Goal: Navigation & Orientation: Find specific page/section

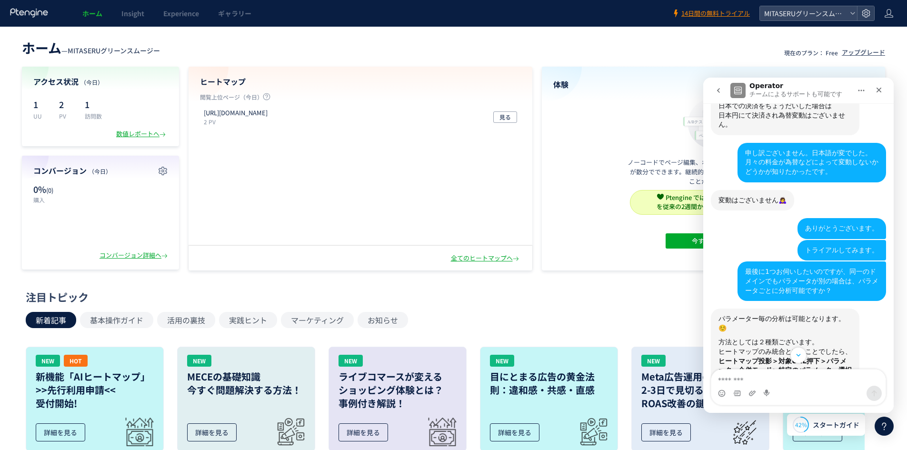
scroll to position [2245, 0]
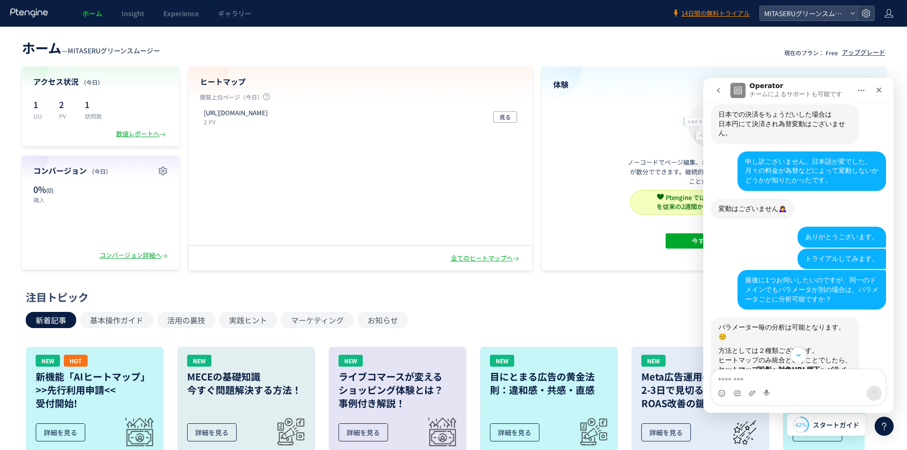
click at [762, 393] on img "Ptmind_伊東さんから新しいメッセージが届きました…" at bounding box center [782, 438] width 128 height 90
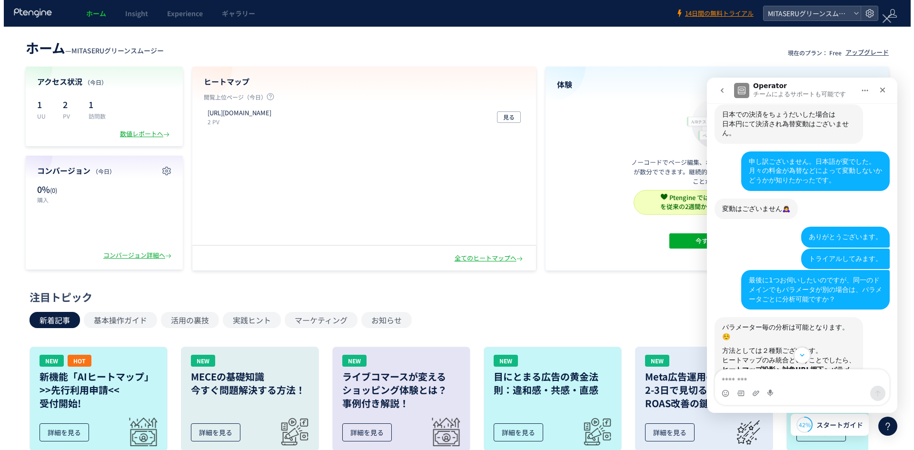
scroll to position [0, 0]
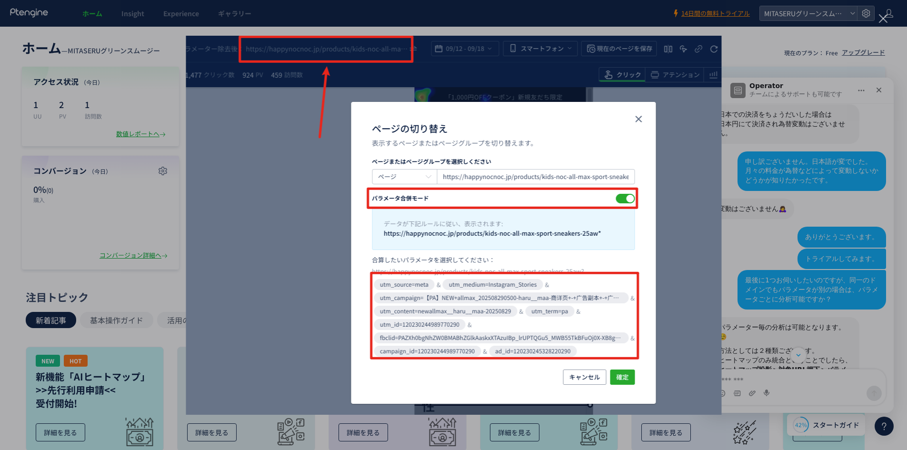
click at [759, 61] on div "Intercom Messenger" at bounding box center [453, 225] width 907 height 450
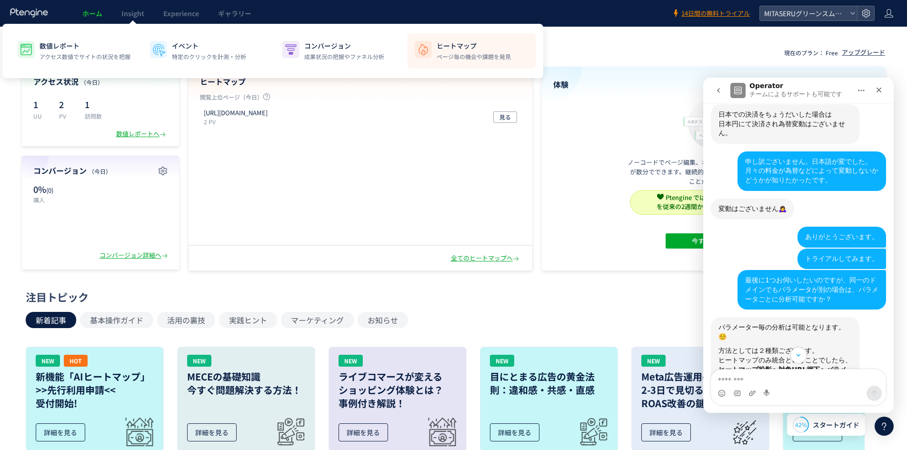
click at [471, 64] on li "ヒートマップ ページ毎の機会や課題を発見" at bounding box center [471, 50] width 129 height 35
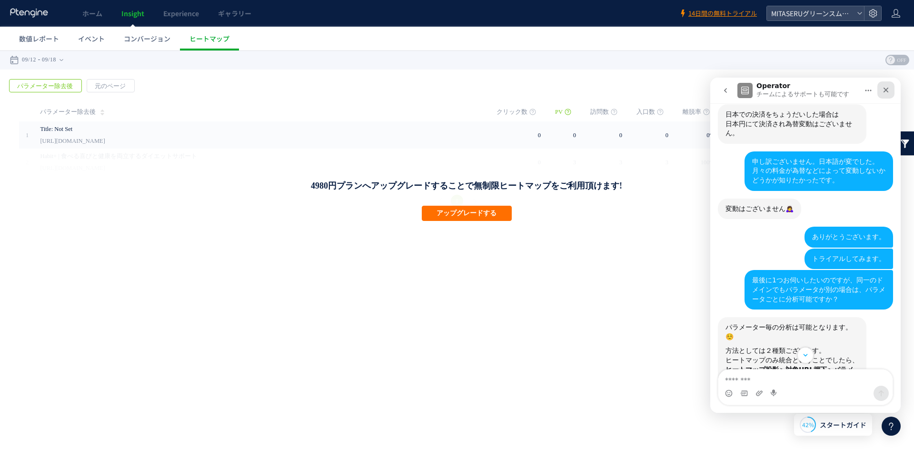
click at [887, 88] on icon "クローズ" at bounding box center [886, 90] width 8 height 8
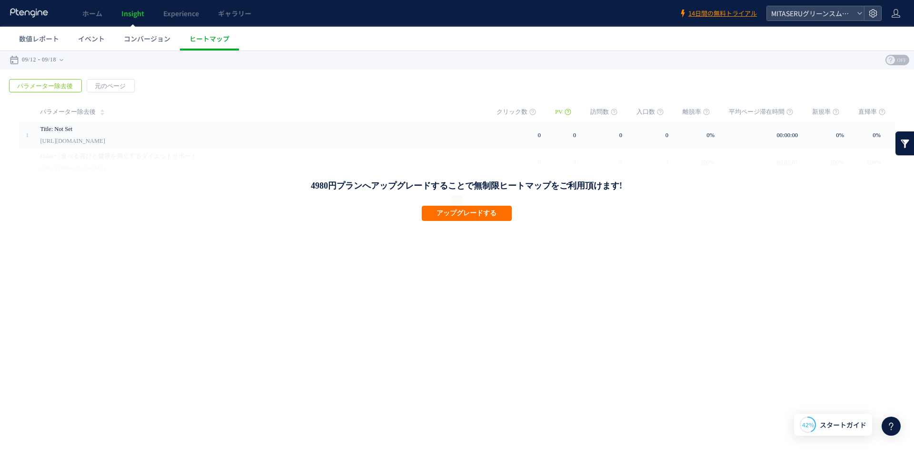
scroll to position [2483, 0]
click at [611, 60] on div "戻る デフォルト設定では本日のデータを表示しています。 カレンダーでご覧になりたい期間を指定することができます。 09/12 09/18 [DATE] [DA…" at bounding box center [457, 59] width 914 height 19
click at [48, 89] on span "パラメーター除去後" at bounding box center [45, 85] width 71 height 13
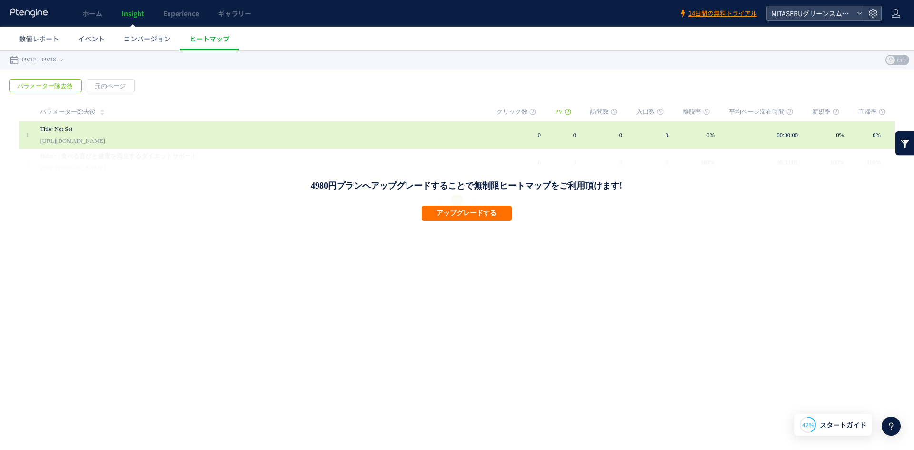
click at [458, 140] on div "Title: Not Set [URL][DOMAIN_NAME]" at bounding box center [261, 134] width 443 height 27
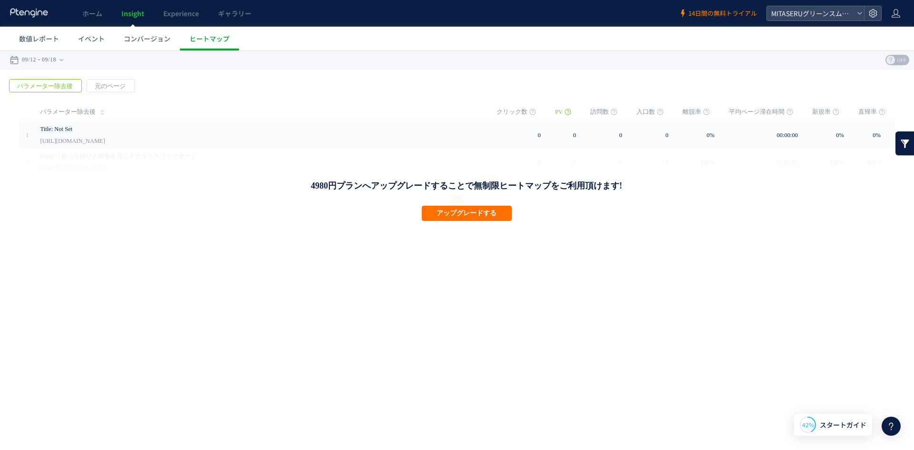
click at [735, 16] on span "14日間の無料トライアル" at bounding box center [722, 13] width 69 height 9
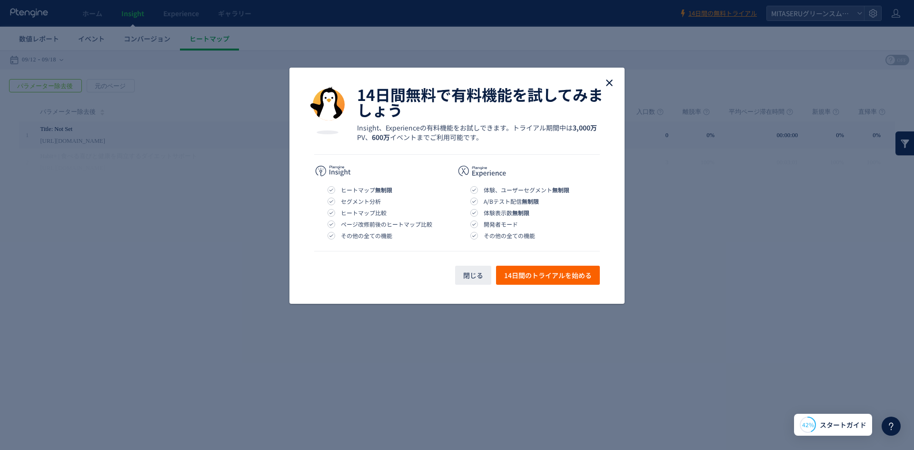
click at [611, 84] on icon "close" at bounding box center [608, 82] width 11 height 11
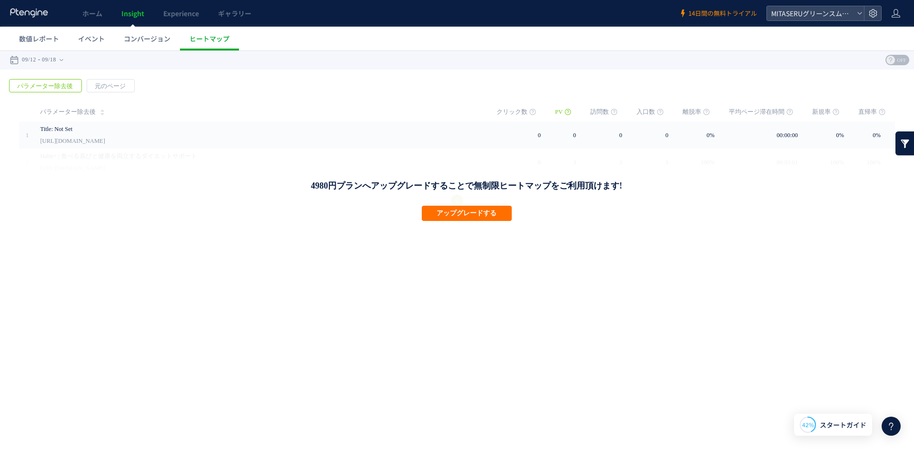
click at [747, 11] on span "14日間の無料トライアル" at bounding box center [722, 13] width 69 height 9
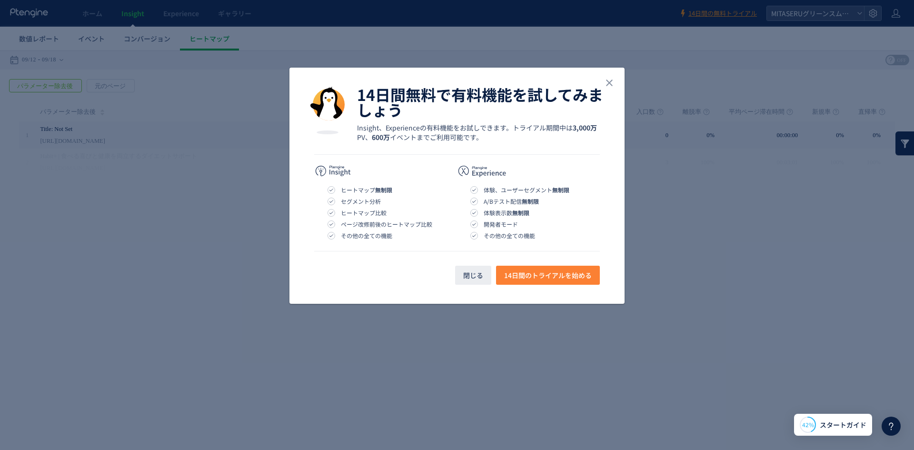
click at [554, 278] on span "14日間のトライアルを始める" at bounding box center [548, 275] width 88 height 19
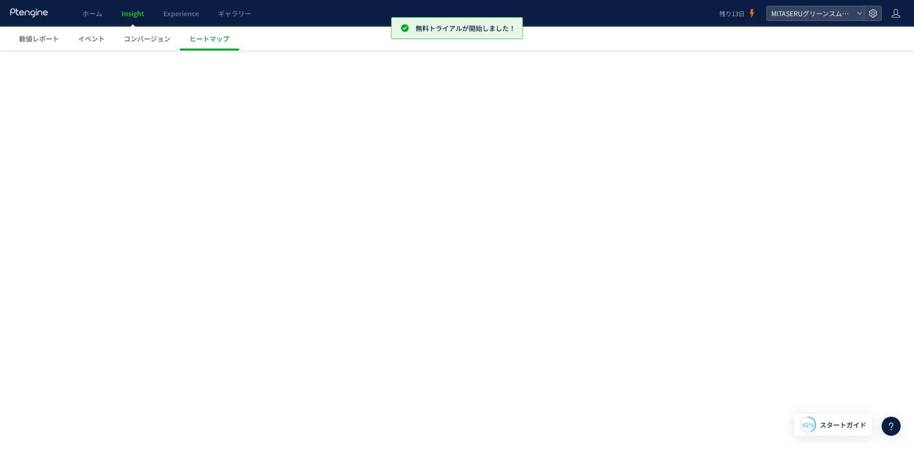
scroll to position [0, 0]
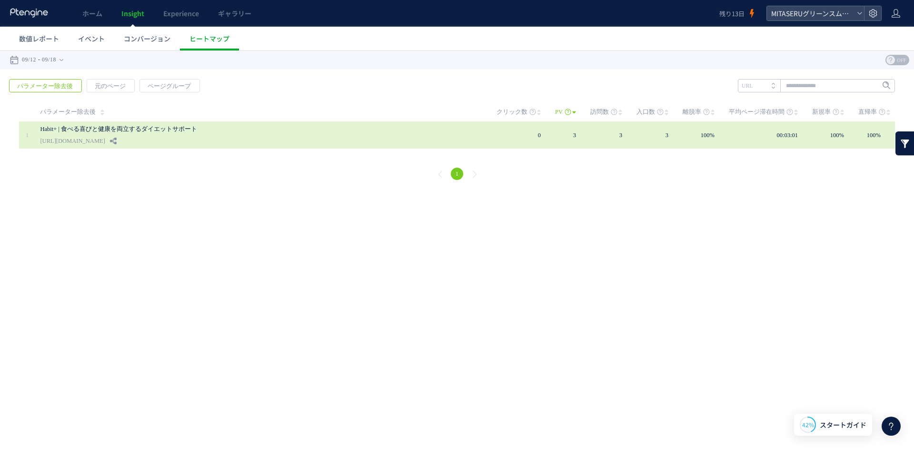
click at [340, 134] on link "Habit+ | 食べる喜びと健康を両立するダイエットサポート" at bounding box center [259, 128] width 438 height 11
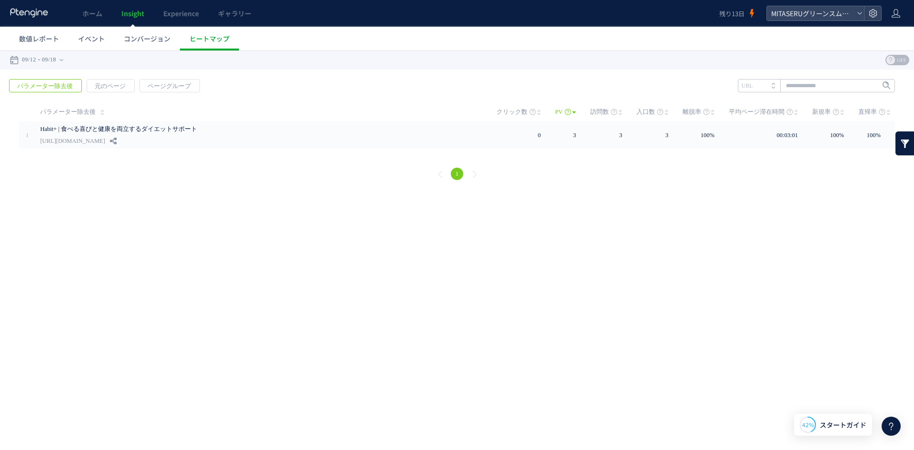
click at [69, 84] on span "パラメーター除去後" at bounding box center [45, 85] width 71 height 13
click at [91, 44] on link "イベント" at bounding box center [92, 39] width 46 height 24
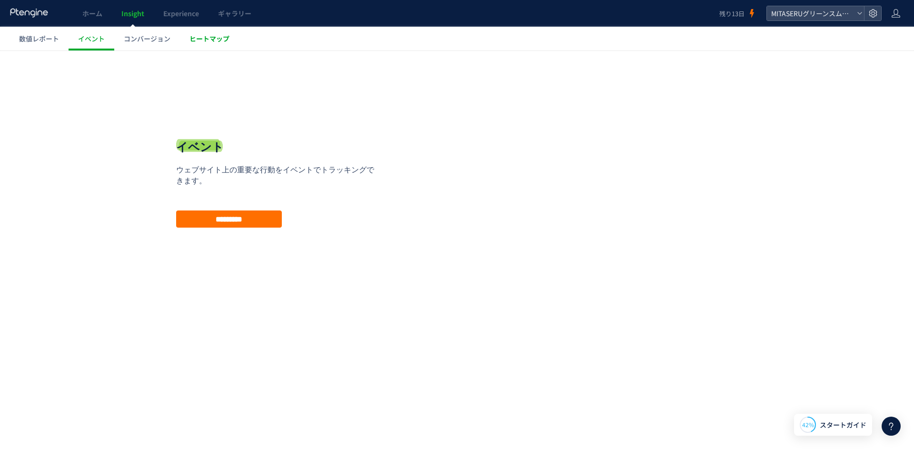
click at [210, 42] on span "ヒートマップ" at bounding box center [209, 39] width 40 height 10
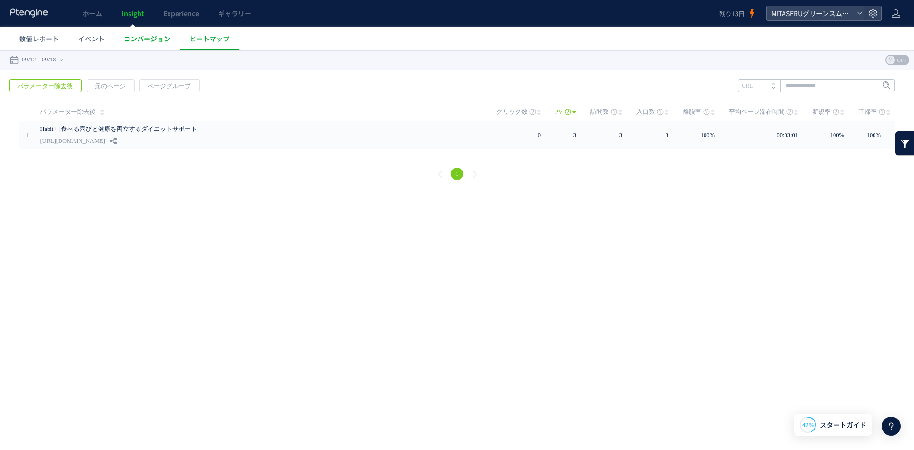
click at [151, 45] on link "コンバージョン" at bounding box center [147, 39] width 66 height 24
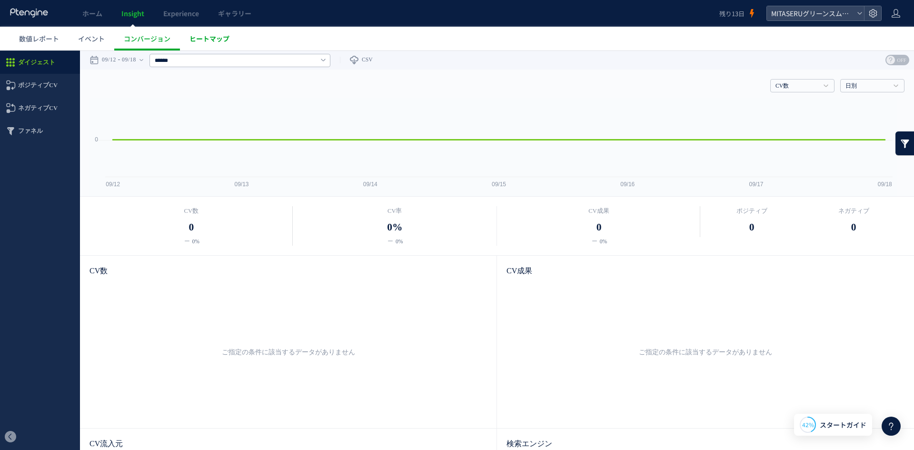
click at [214, 41] on span "ヒートマップ" at bounding box center [209, 39] width 40 height 10
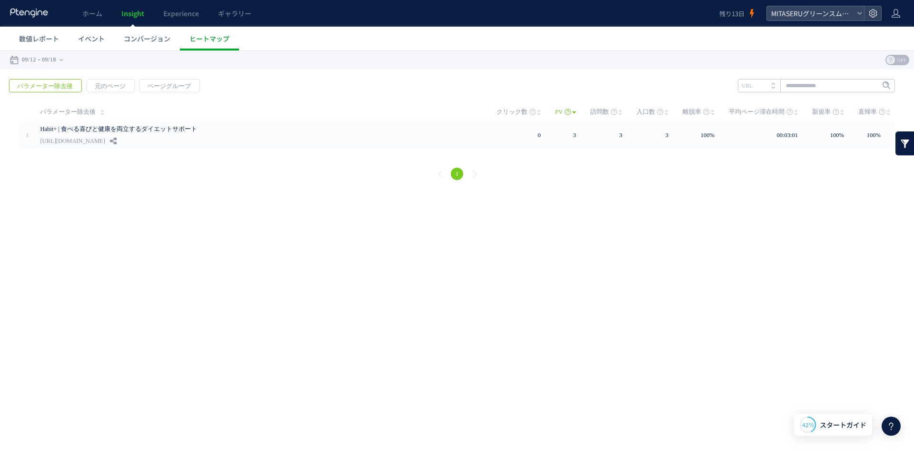
click at [761, 88] on li "URL" at bounding box center [759, 85] width 42 height 13
click at [763, 87] on li "タイトル名" at bounding box center [759, 85] width 42 height 13
click at [169, 87] on span "ページグループ" at bounding box center [169, 85] width 59 height 13
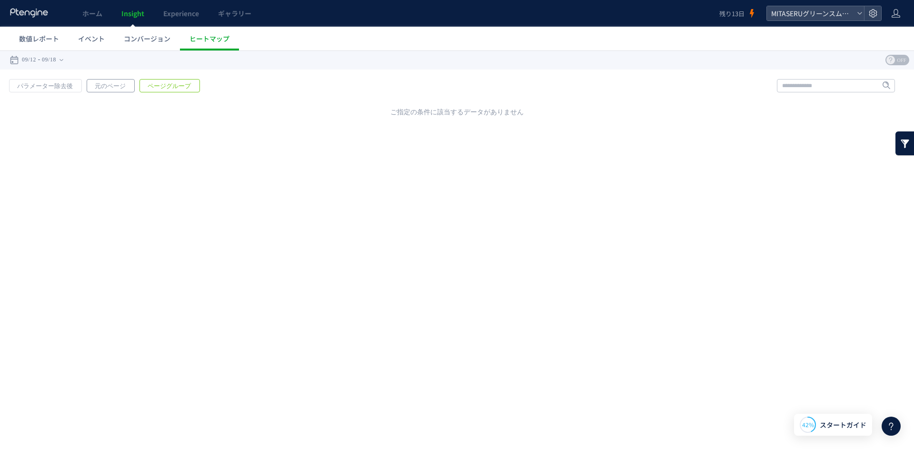
click at [118, 81] on span "元のページ" at bounding box center [110, 85] width 46 height 13
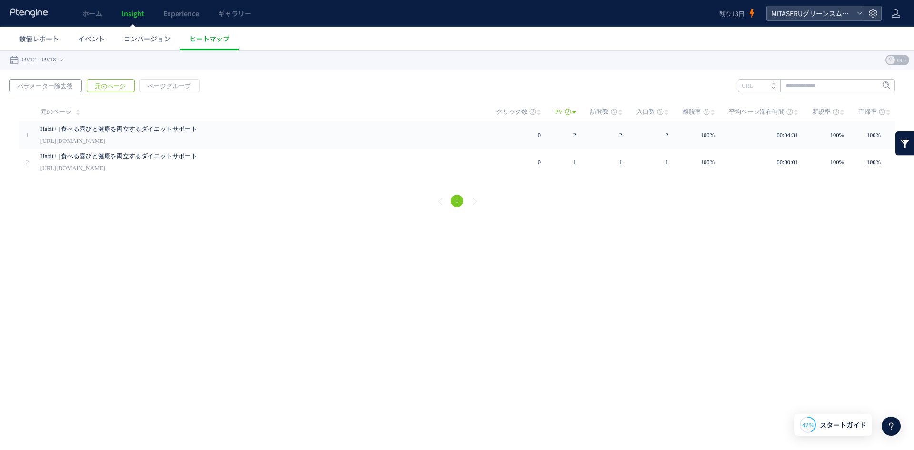
click at [55, 89] on span "パラメーター除去後" at bounding box center [45, 85] width 71 height 13
click at [110, 88] on span "元のページ" at bounding box center [110, 85] width 46 height 13
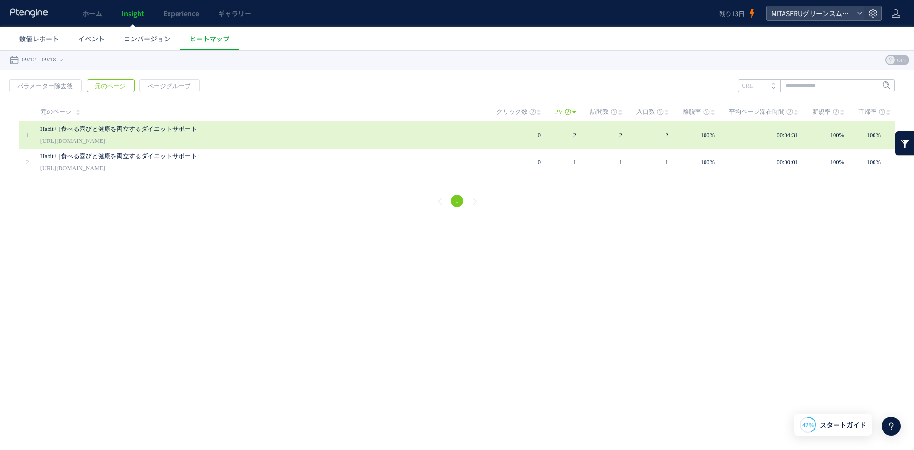
click at [276, 129] on link "Habit+ | 食べる喜びと健康を両立するダイエットサポート" at bounding box center [259, 128] width 438 height 11
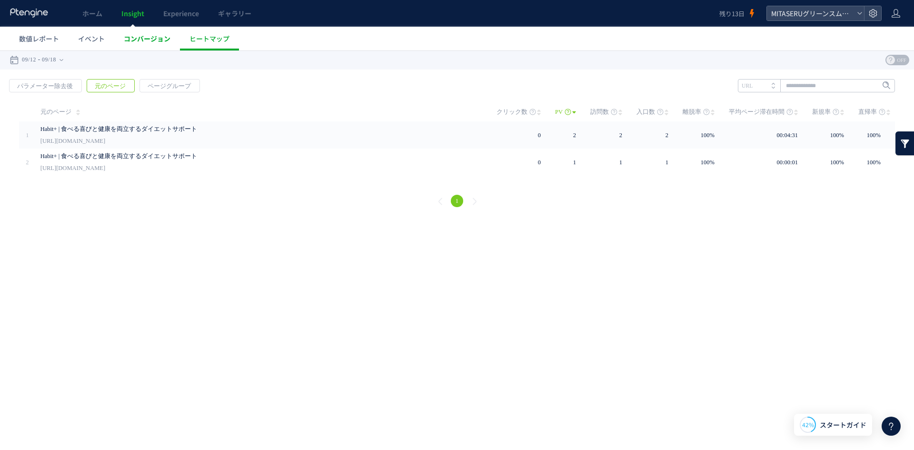
click at [155, 39] on span "コンバージョン" at bounding box center [147, 39] width 47 height 10
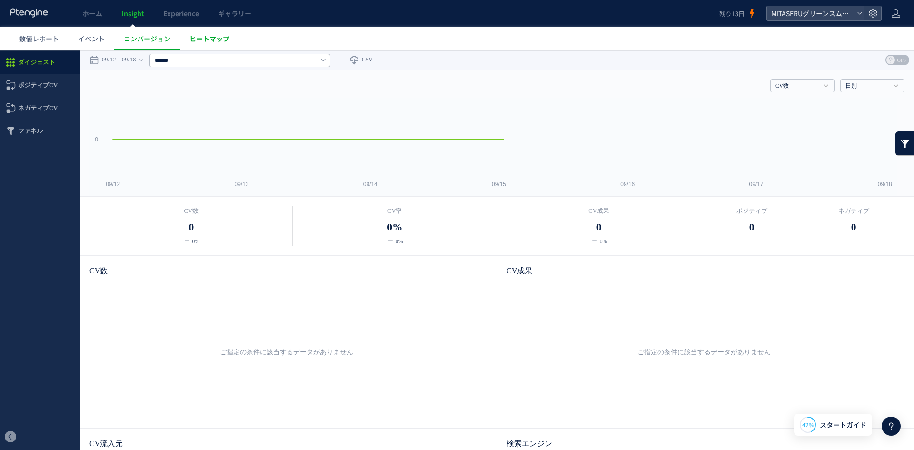
click at [220, 36] on span "ヒートマップ" at bounding box center [209, 39] width 40 height 10
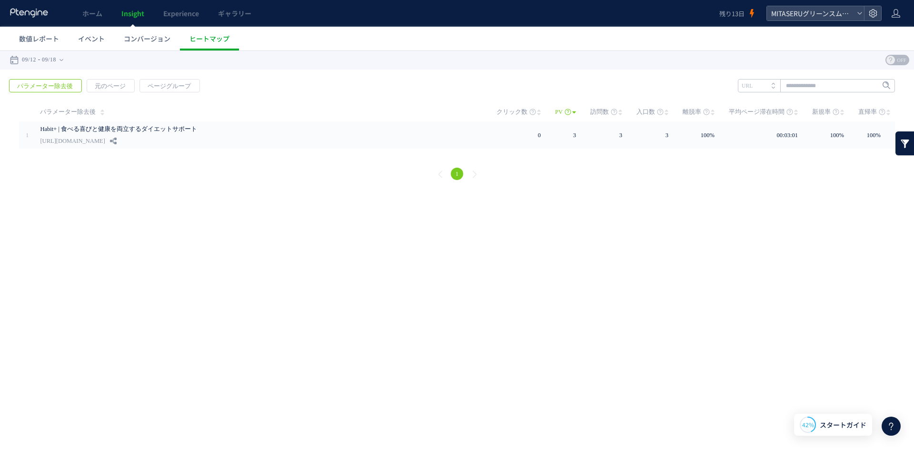
scroll to position [2542, 0]
click at [186, 210] on div "戻る デフォルト設定では本日のデータを表示しています。 カレンダーでご覧になりたい期間を指定することができます。 09/12 09/18 [DATE] [DA…" at bounding box center [457, 135] width 914 height 171
click at [804, 398] on p "Ptmind_[PERSON_NAME] • 今" at bounding box center [816, 397] width 103 height 9
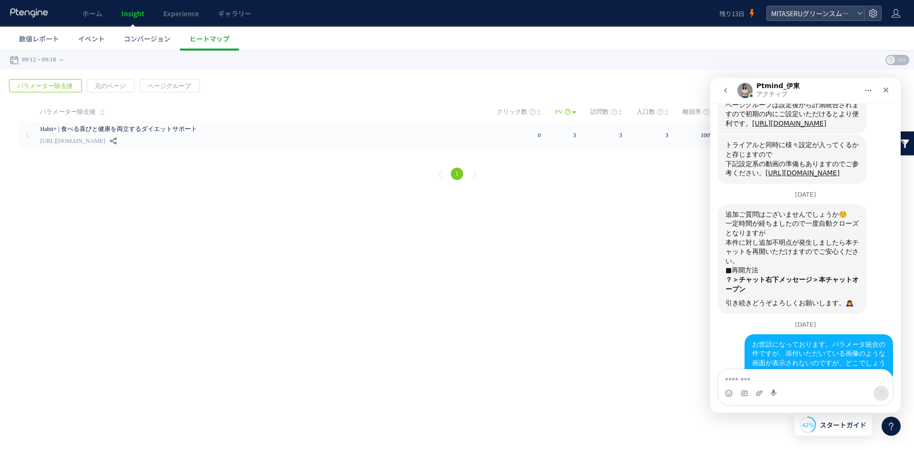
scroll to position [2670, 0]
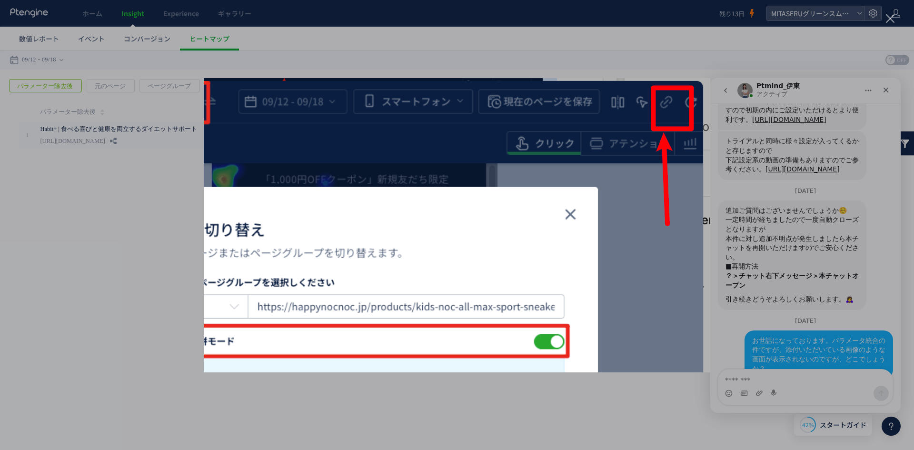
click at [854, 53] on div "Intercom Messenger" at bounding box center [457, 225] width 914 height 450
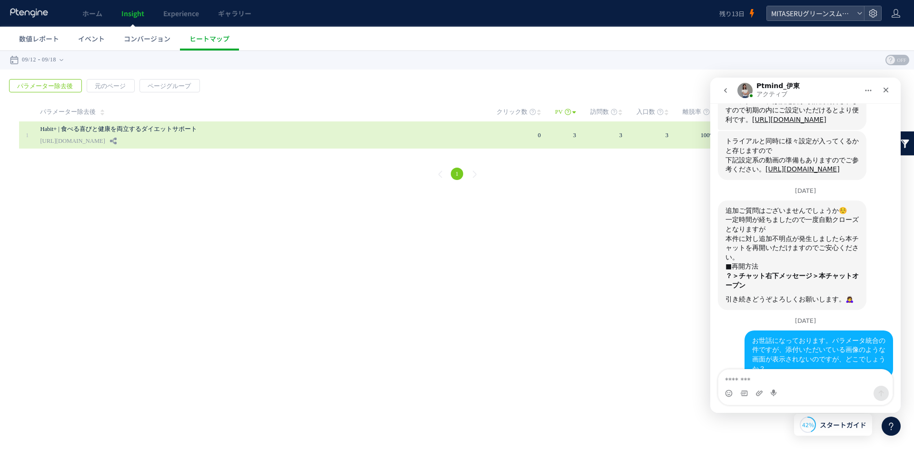
click at [126, 124] on link "Habit+ | 食べる喜びと健康を両立するダイエットサポート" at bounding box center [259, 128] width 438 height 11
